Goal: Find specific page/section: Find specific page/section

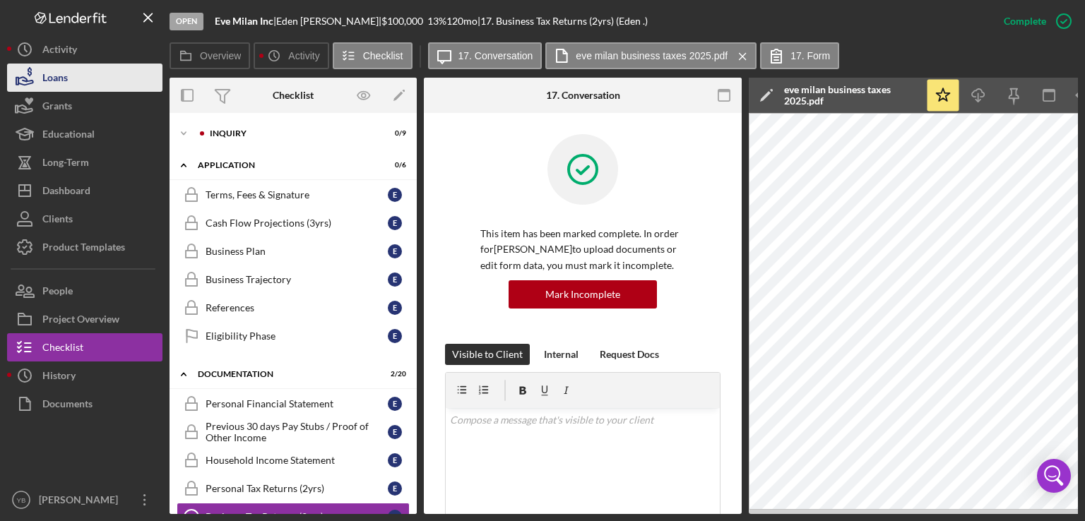
scroll to position [243, 0]
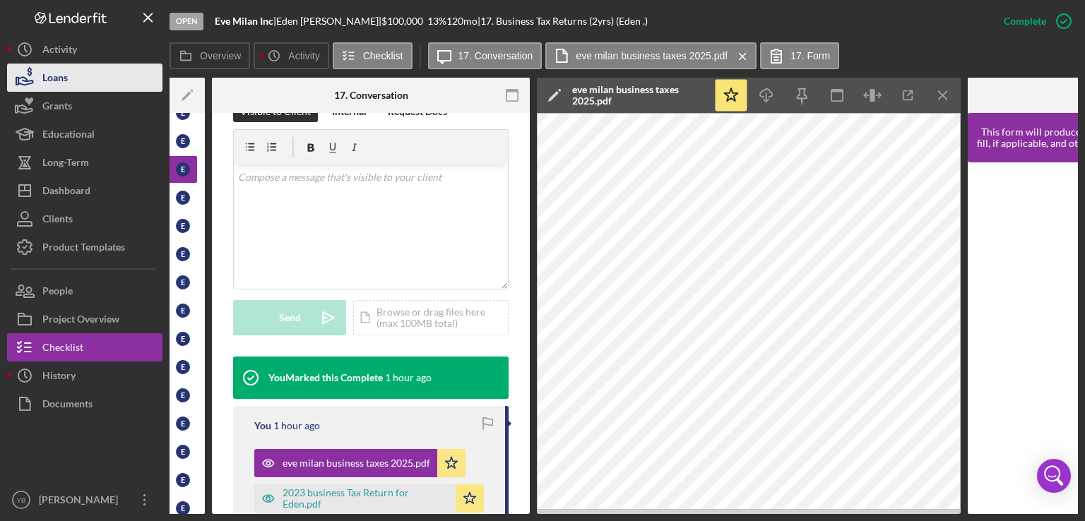
click at [77, 70] on button "Loans" at bounding box center [84, 78] width 155 height 28
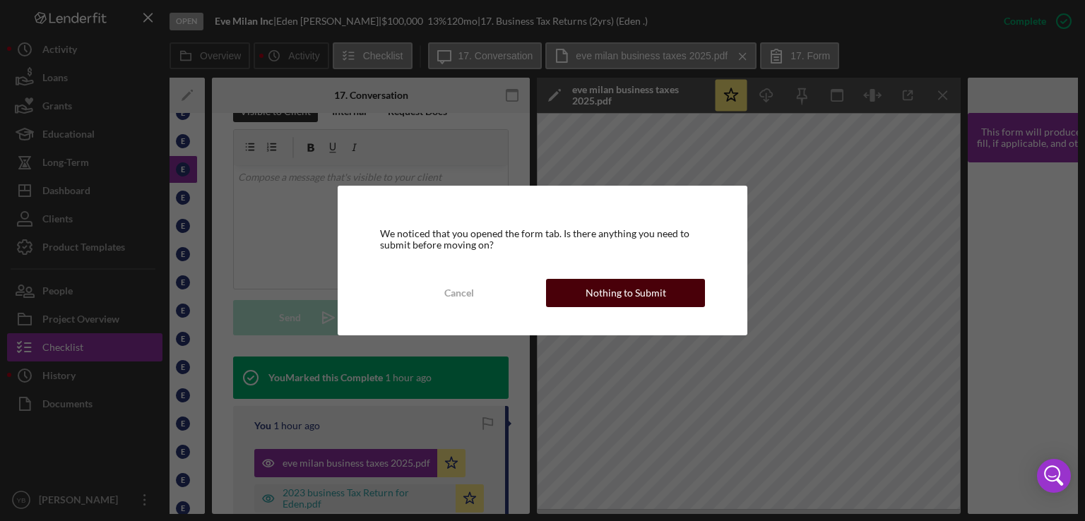
click at [611, 295] on div "Nothing to Submit" at bounding box center [625, 293] width 80 height 28
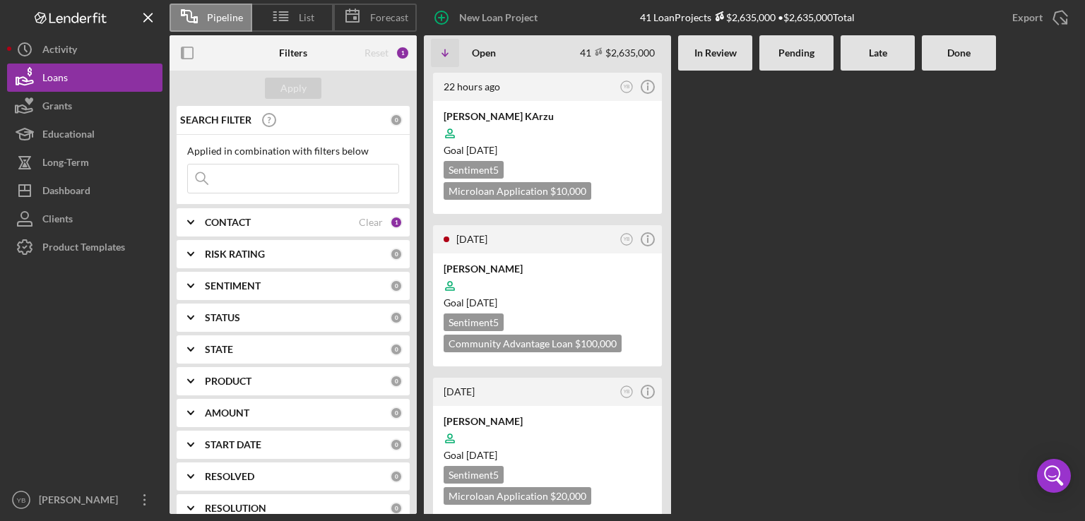
click at [878, 306] on div at bounding box center [877, 292] width 74 height 443
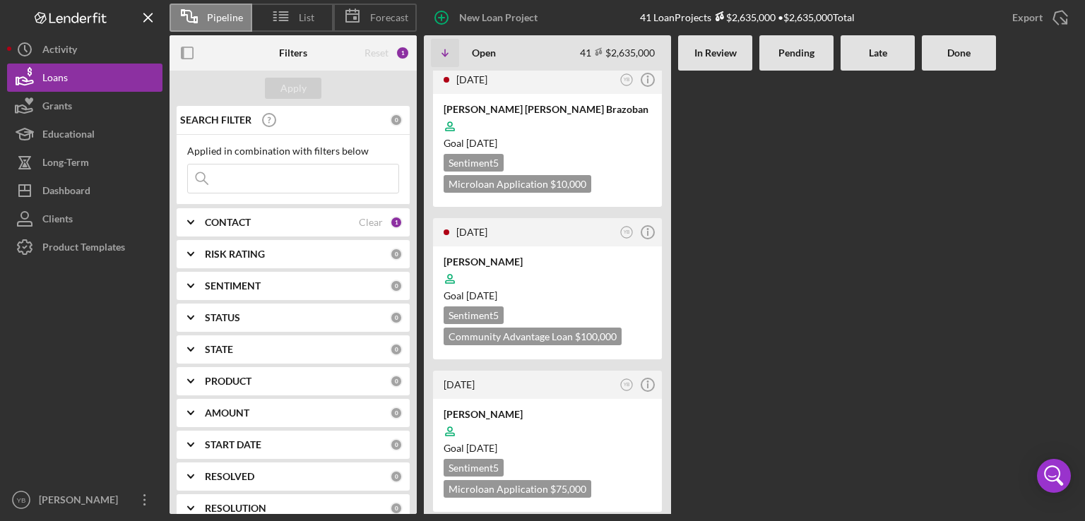
scroll to position [1356, 0]
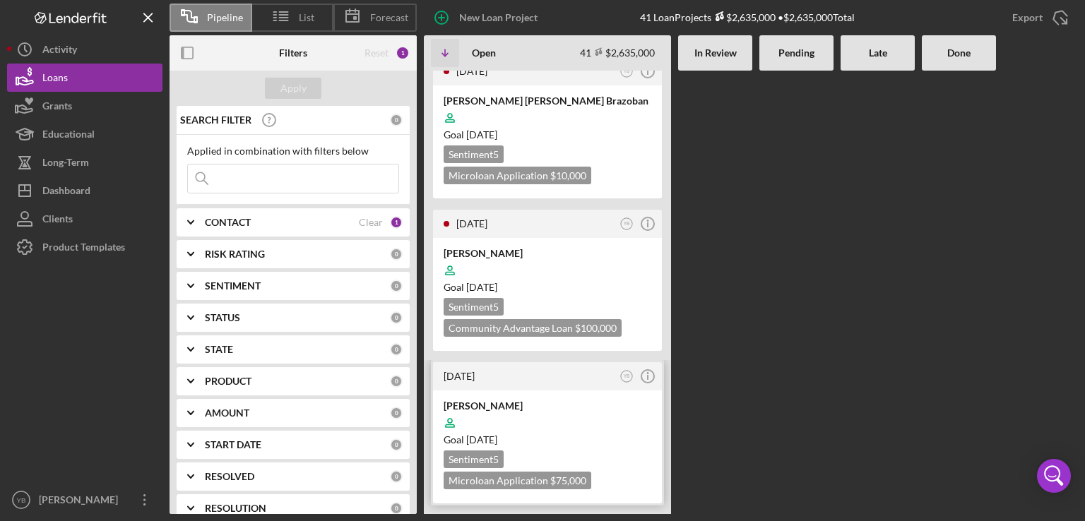
click at [609, 410] on div at bounding box center [547, 423] width 208 height 27
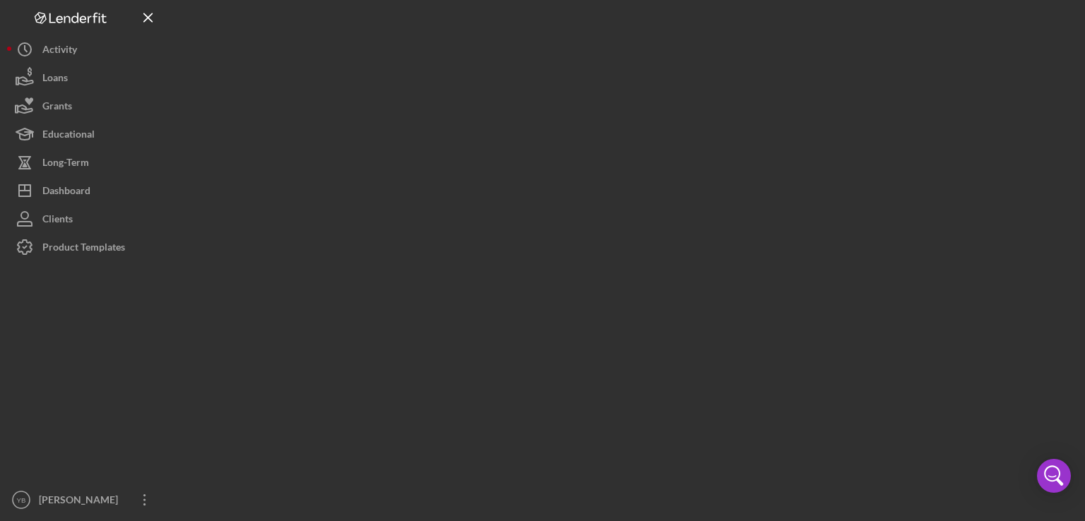
click at [609, 287] on div at bounding box center [623, 257] width 908 height 514
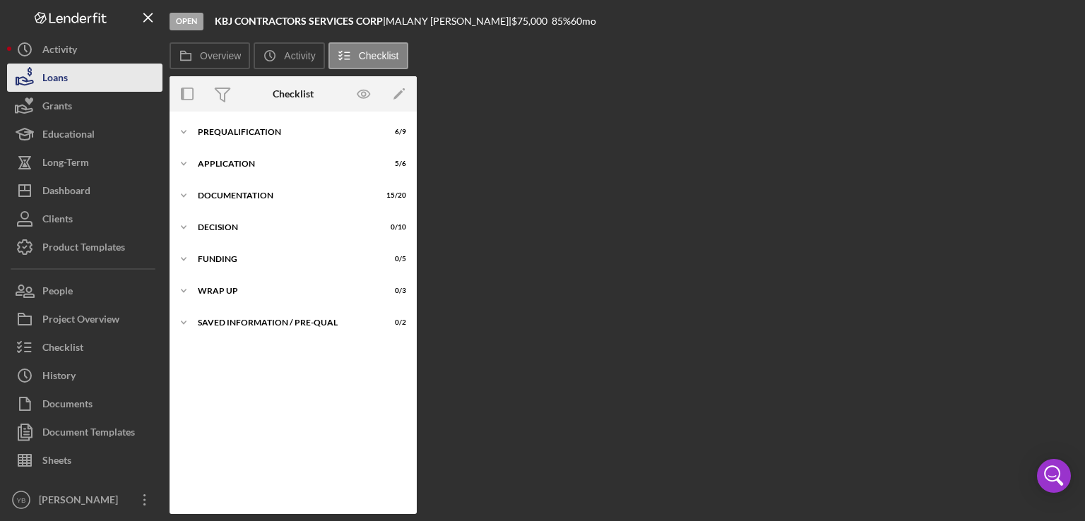
click at [56, 71] on div "Loans" at bounding box center [54, 80] width 25 height 32
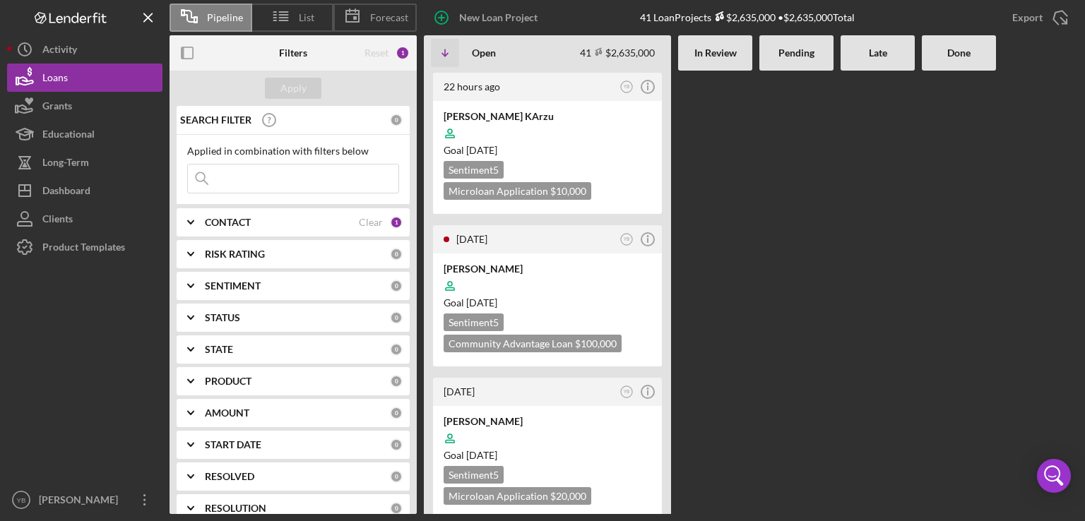
click at [813, 301] on div at bounding box center [796, 292] width 74 height 443
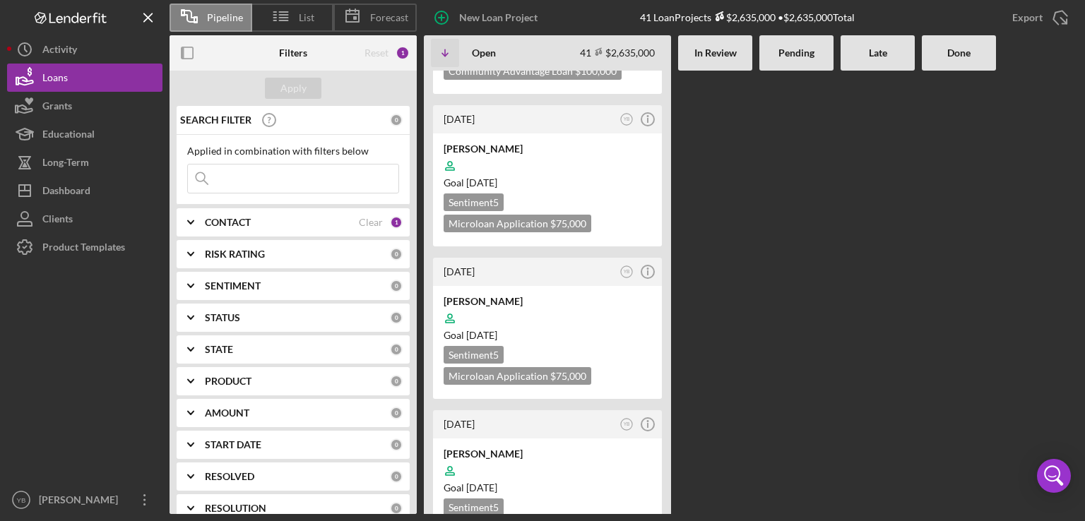
scroll to position [1638, 0]
click at [229, 221] on b "CONTACT" at bounding box center [228, 222] width 46 height 11
